Goal: Find specific page/section: Find specific page/section

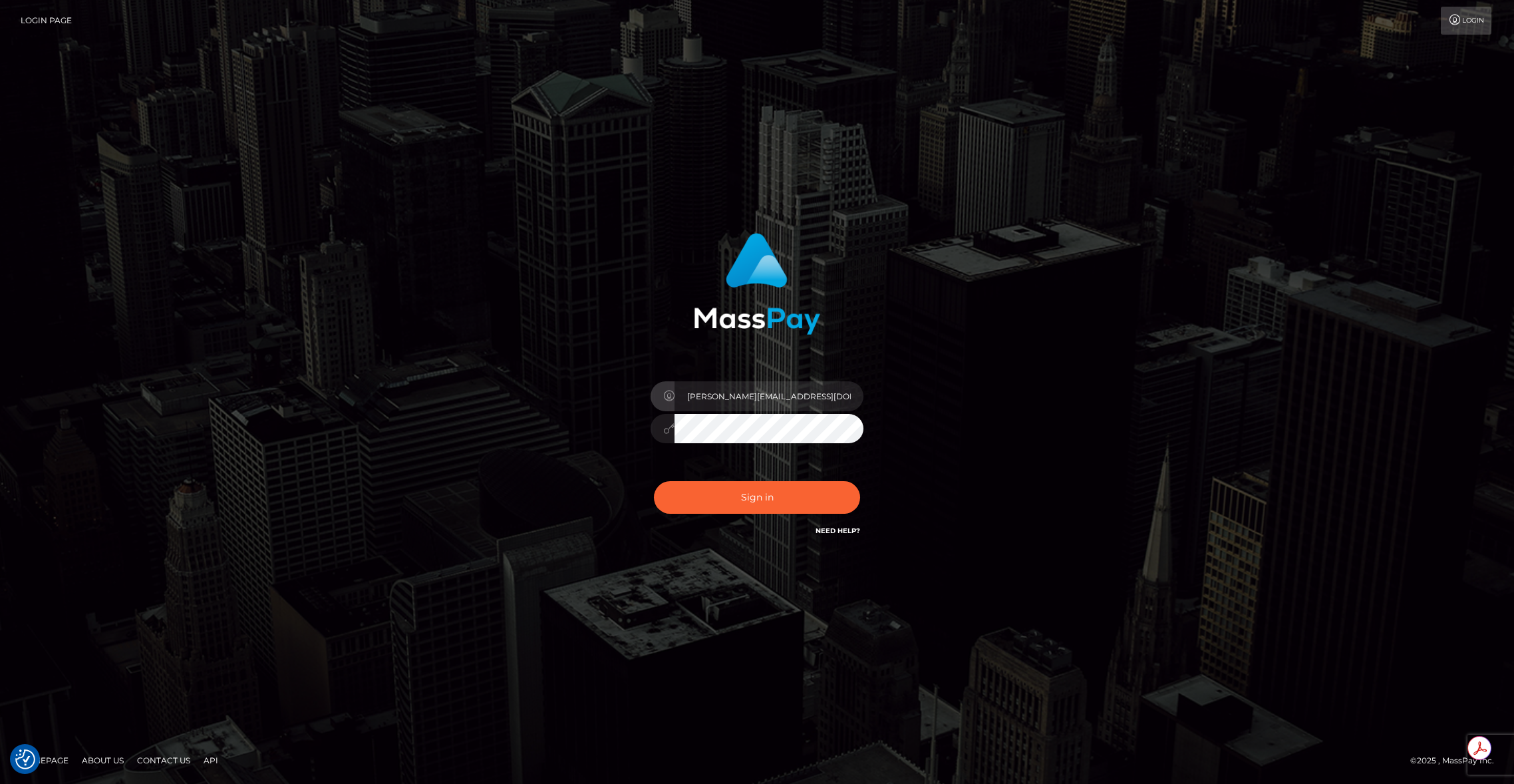
click at [767, 402] on input "brent@masspay.io" at bounding box center [768, 396] width 189 height 30
type input "brentg"
click at [720, 507] on button "Sign in" at bounding box center [757, 497] width 206 height 32
type input "brentg"
click at [766, 483] on button "Sign in" at bounding box center [757, 497] width 206 height 32
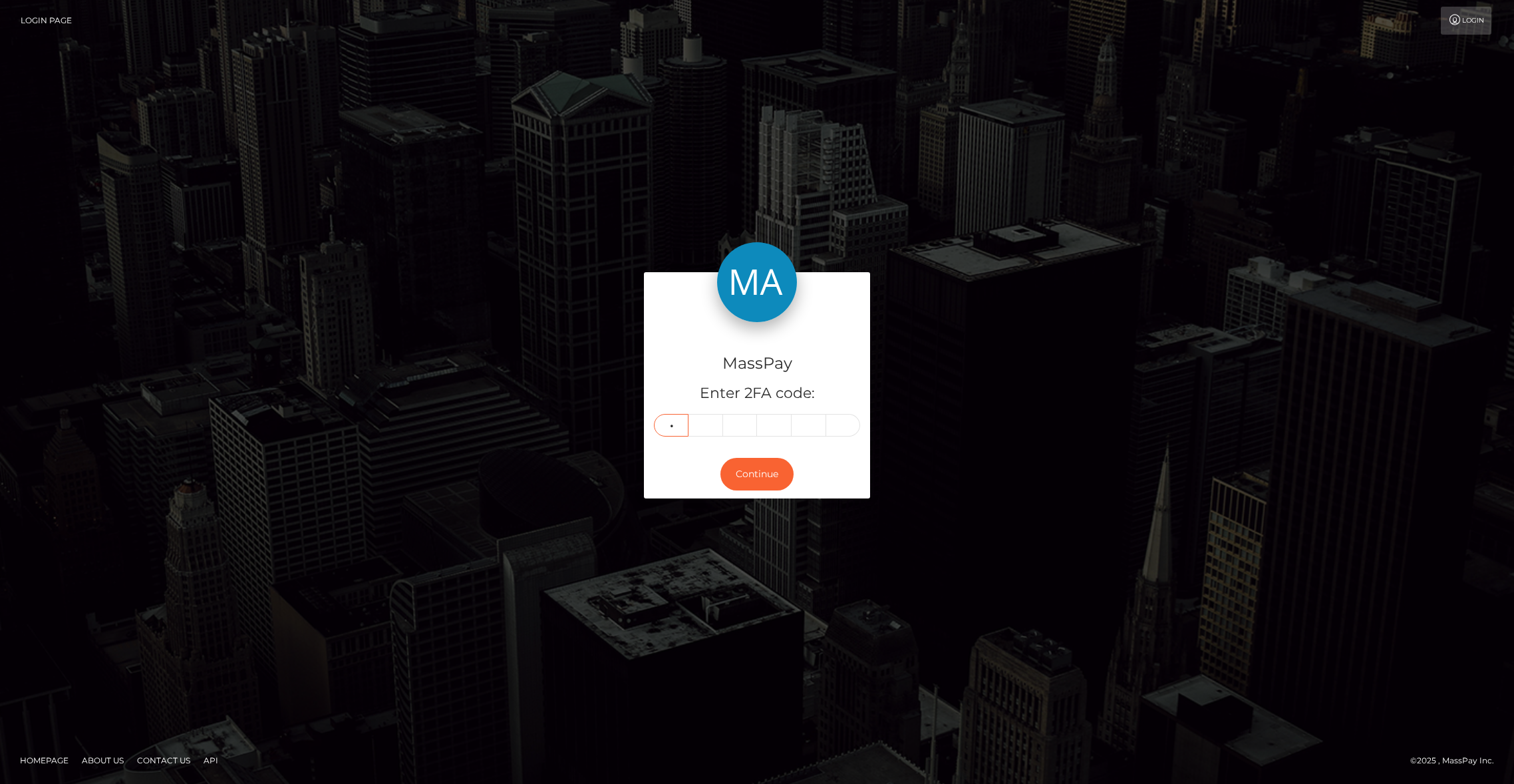
type input "4"
type input "6"
type input "4"
type input "6"
type input "5"
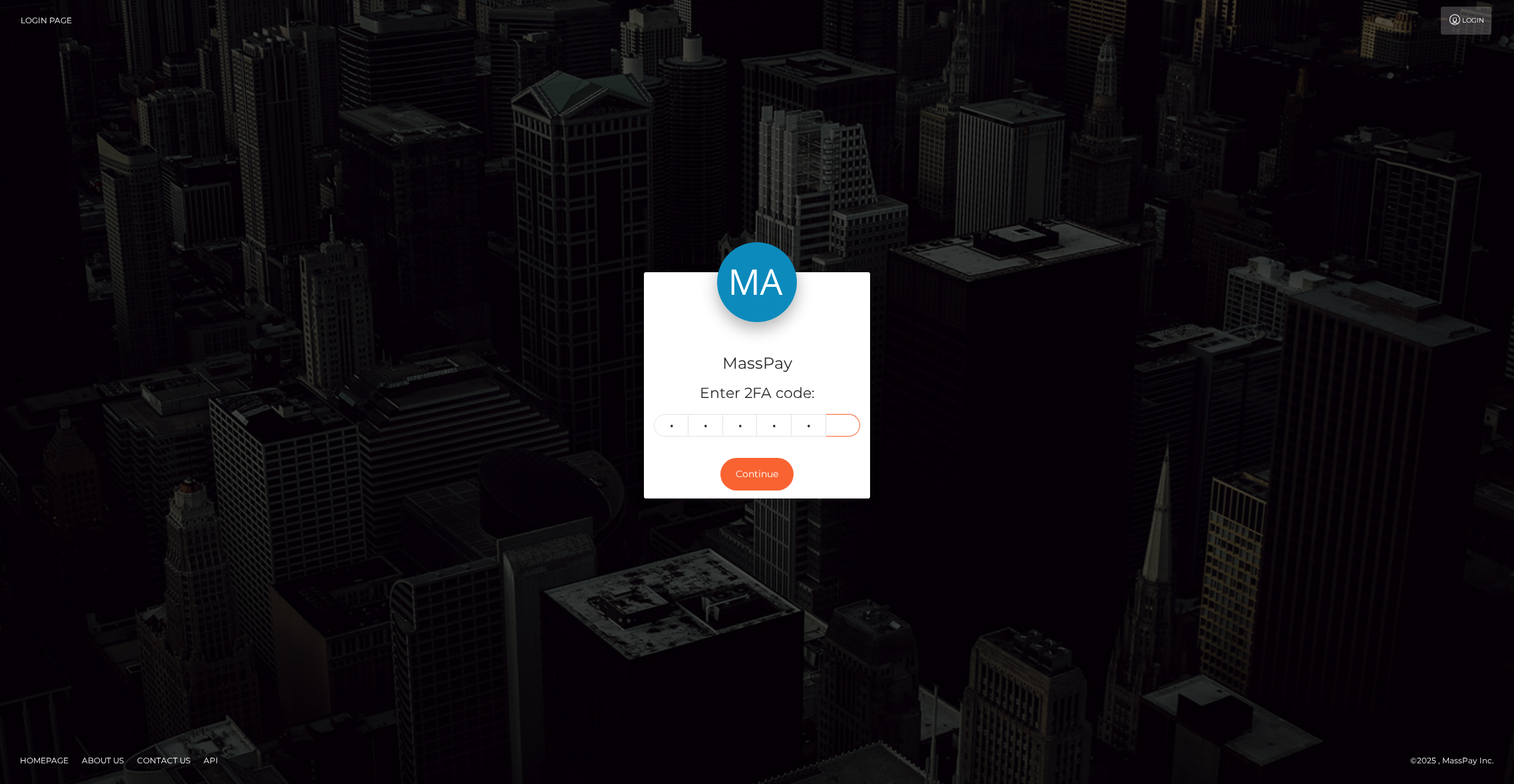
type input "1"
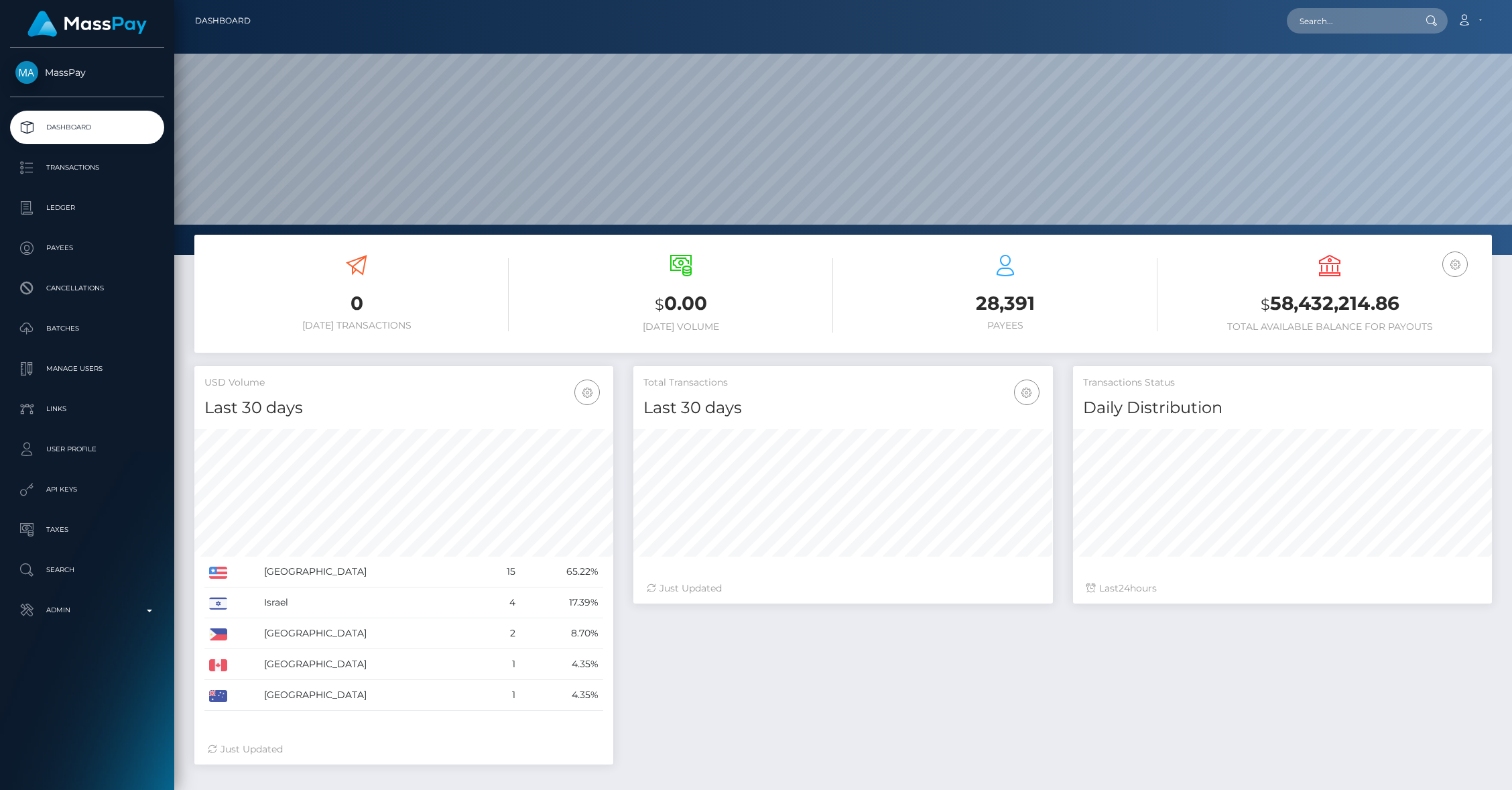
scroll to position [237, 419]
click at [1344, 21] on input "text" at bounding box center [1350, 20] width 126 height 25
paste input "[EMAIL_ADDRESS][DOMAIN_NAME]"
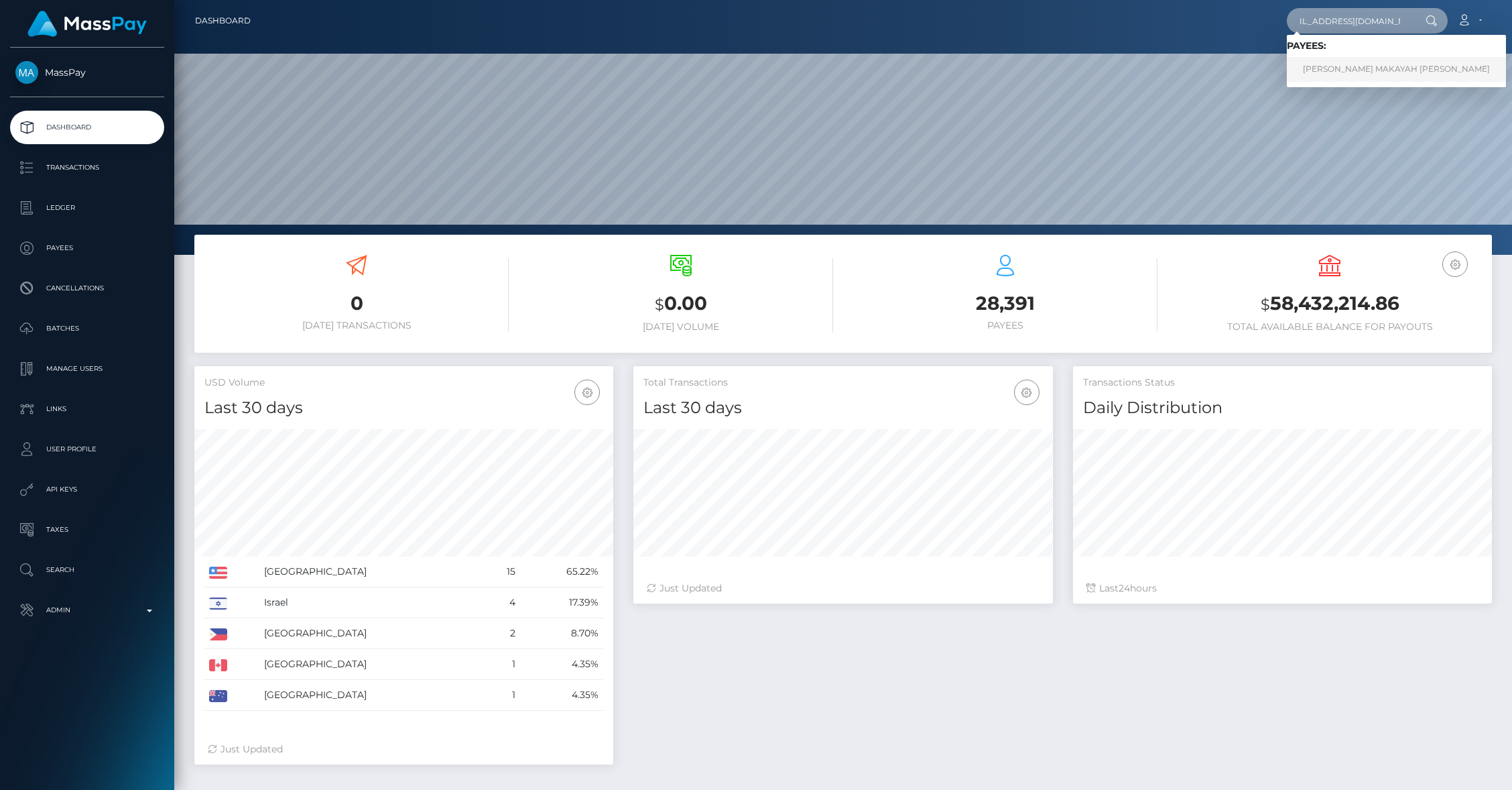
type input "[EMAIL_ADDRESS][DOMAIN_NAME]"
click at [1352, 66] on link "KERA MAKAYAH BENJAMIN" at bounding box center [1396, 69] width 219 height 25
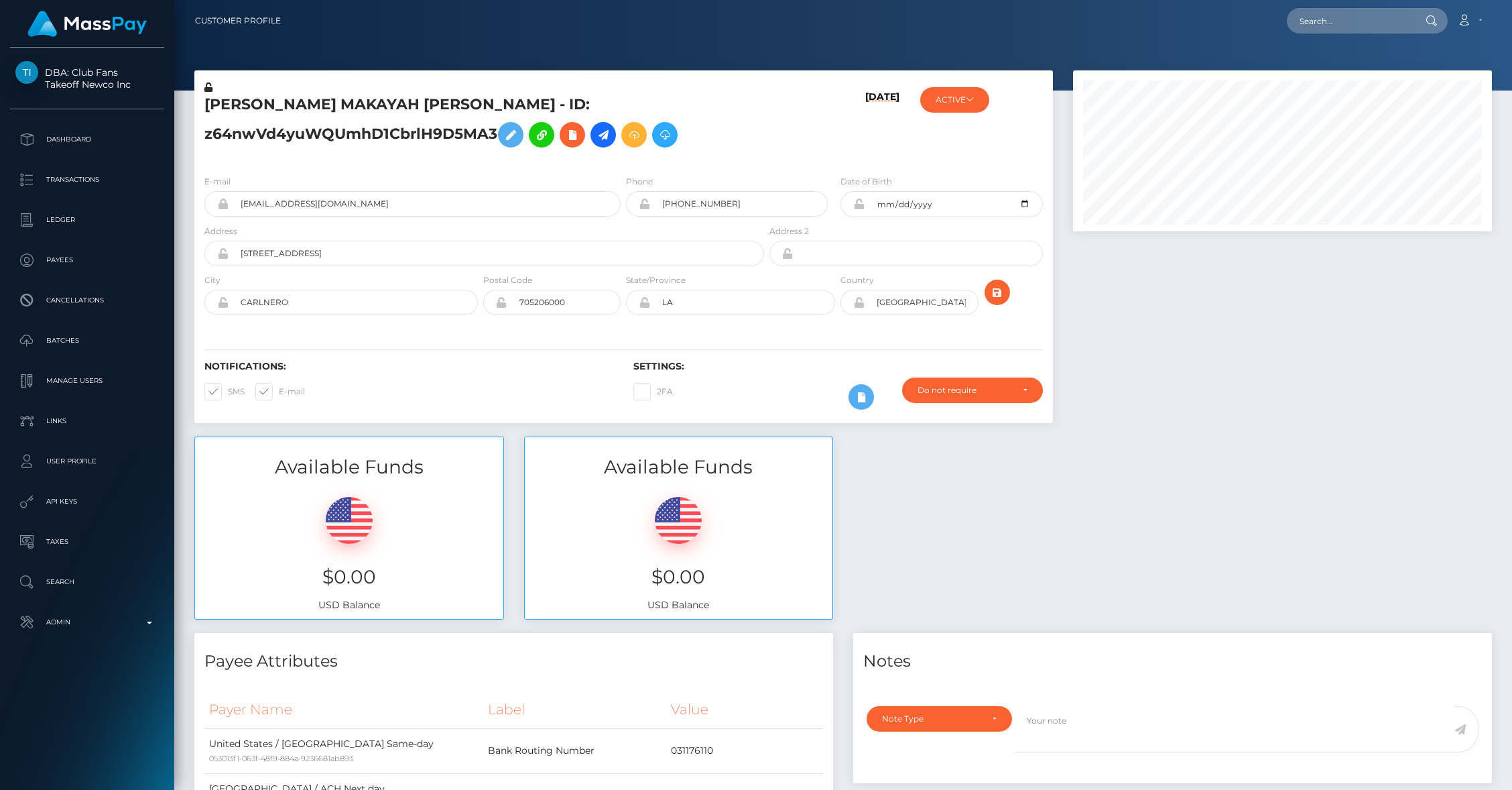
scroll to position [4, 0]
